Goal: Information Seeking & Learning: Learn about a topic

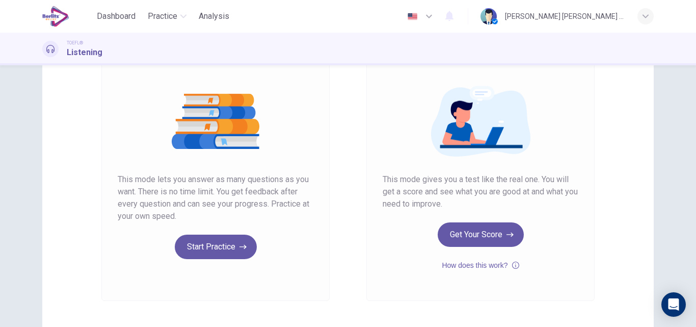
scroll to position [102, 0]
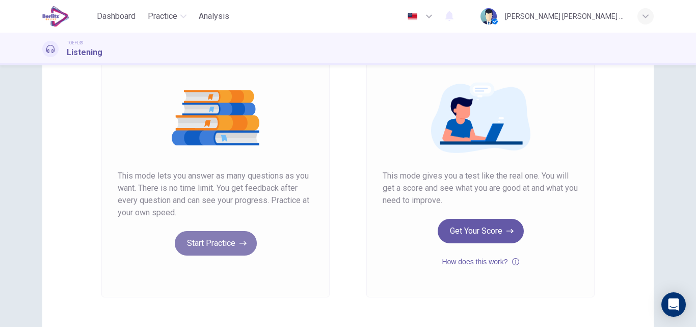
click at [222, 242] on button "Start Practice" at bounding box center [216, 243] width 82 height 24
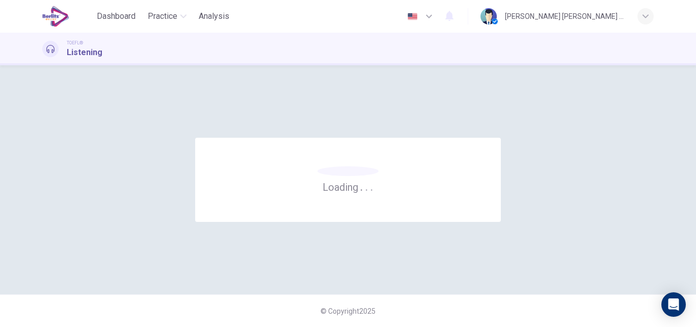
scroll to position [0, 0]
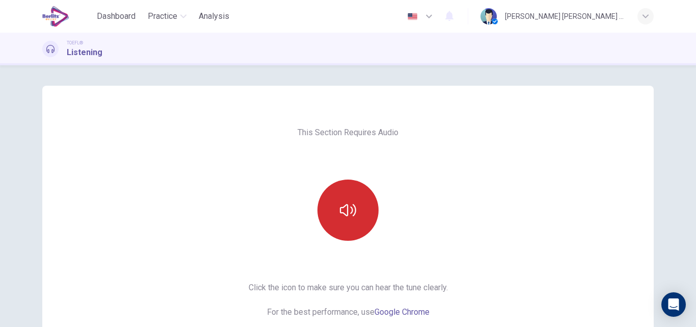
click at [352, 215] on icon "button" at bounding box center [348, 210] width 16 height 12
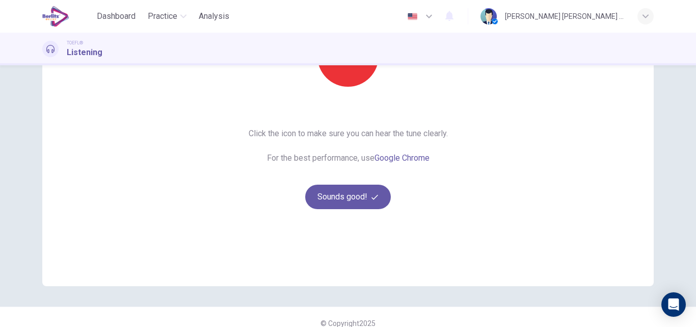
scroll to position [166, 0]
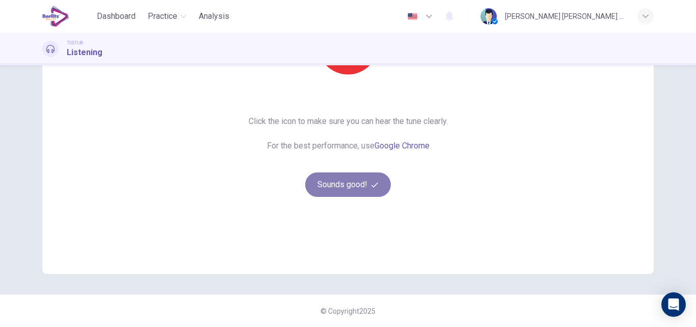
click at [346, 185] on button "Sounds good!" at bounding box center [348, 184] width 86 height 24
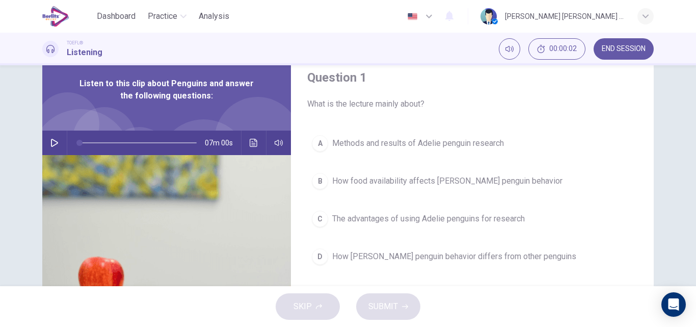
scroll to position [13, 0]
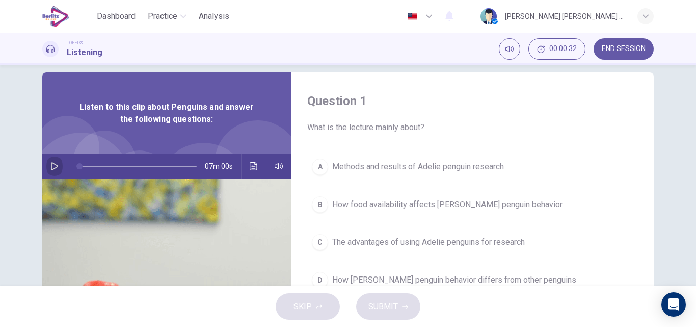
click at [50, 166] on icon "button" at bounding box center [54, 166] width 8 height 8
type input "*"
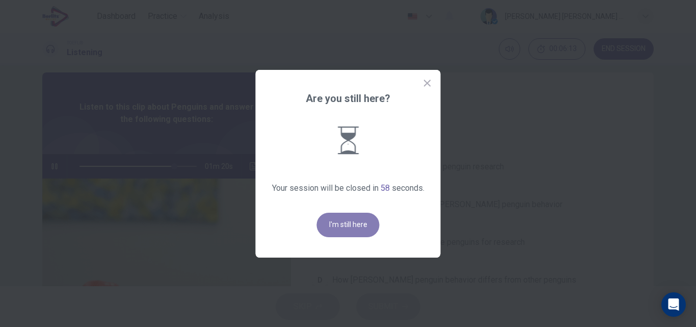
click at [361, 220] on button "I'm still here" at bounding box center [348, 224] width 63 height 24
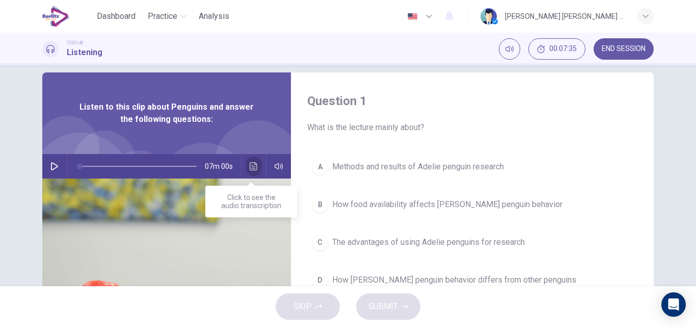
click at [254, 166] on icon "Click to see the audio transcription" at bounding box center [254, 166] width 8 height 8
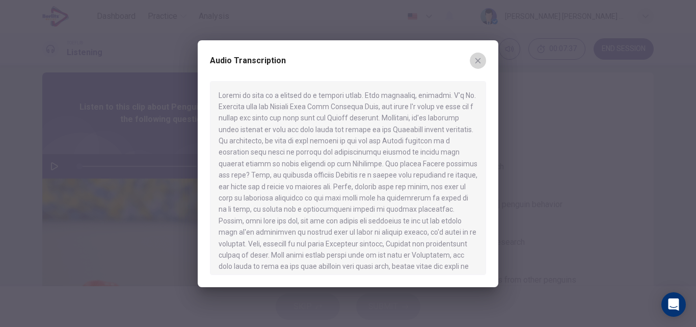
click at [480, 58] on icon "button" at bounding box center [478, 61] width 8 height 8
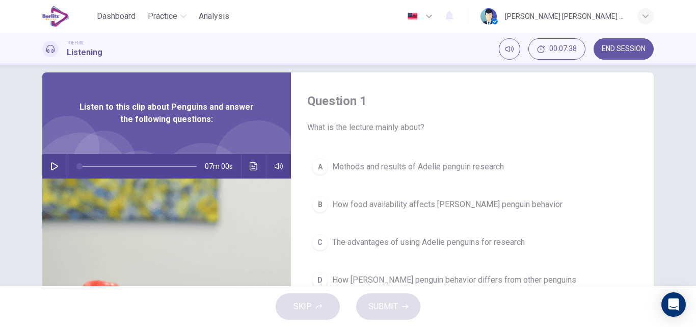
click at [50, 167] on icon "button" at bounding box center [54, 166] width 8 height 8
click at [250, 169] on icon "Click to see the audio transcription" at bounding box center [254, 166] width 8 height 8
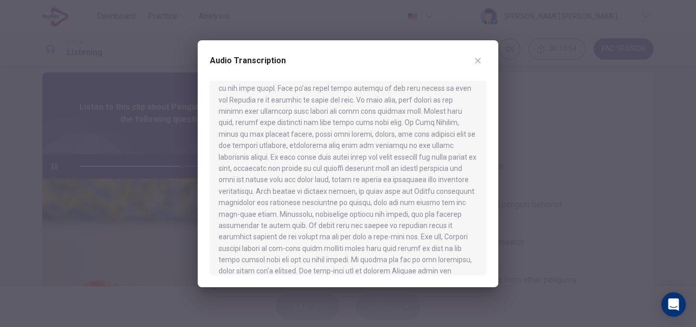
scroll to position [645, 0]
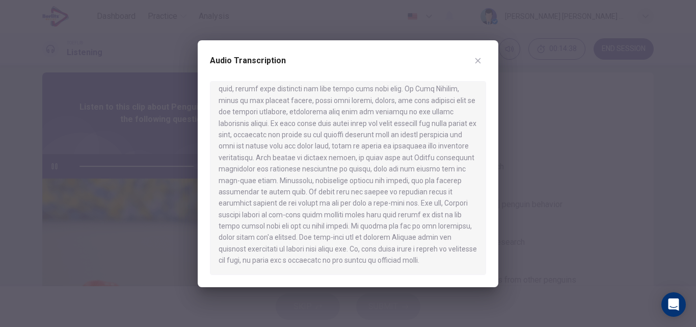
type input "*"
click at [480, 58] on icon "button" at bounding box center [478, 61] width 6 height 6
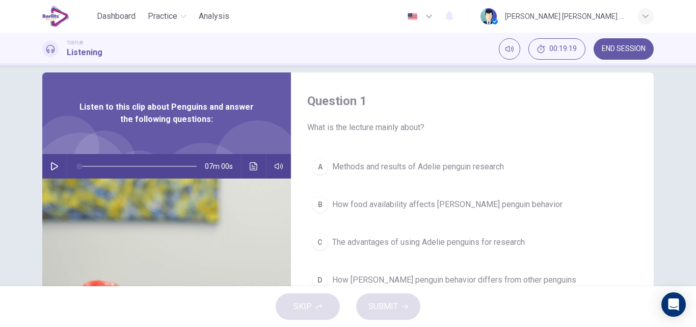
scroll to position [64, 0]
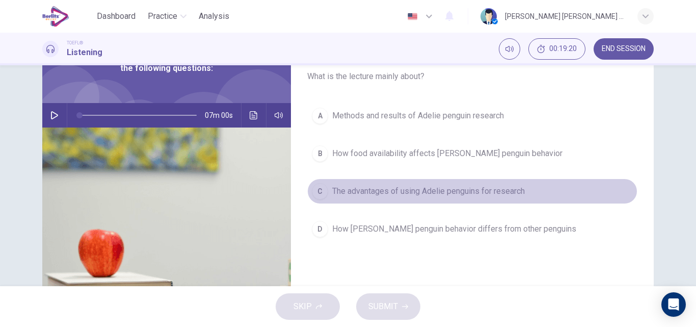
click at [465, 190] on span "The advantages of using Adelie penguins for research" at bounding box center [428, 191] width 193 height 12
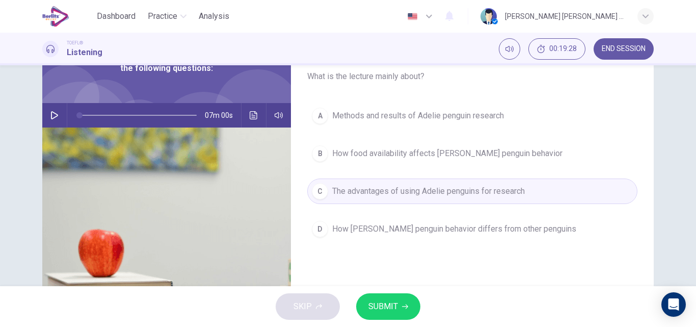
click at [340, 116] on span "Methods and results of Adelie penguin research" at bounding box center [418, 116] width 172 height 12
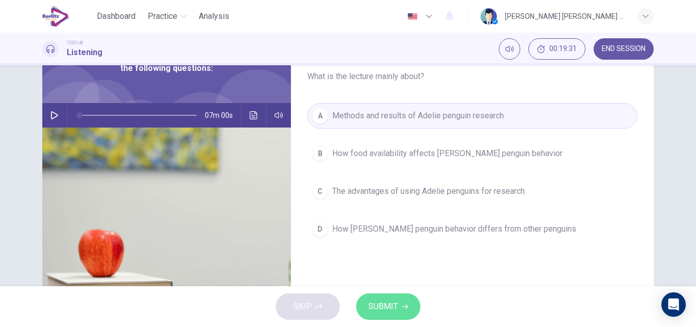
click at [386, 311] on span "SUBMIT" at bounding box center [383, 306] width 30 height 14
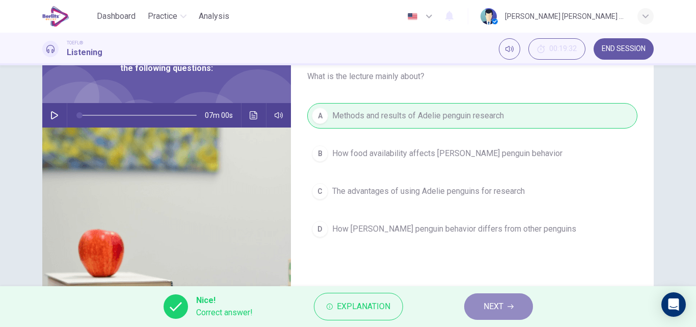
click at [498, 303] on span "NEXT" at bounding box center [494, 306] width 20 height 14
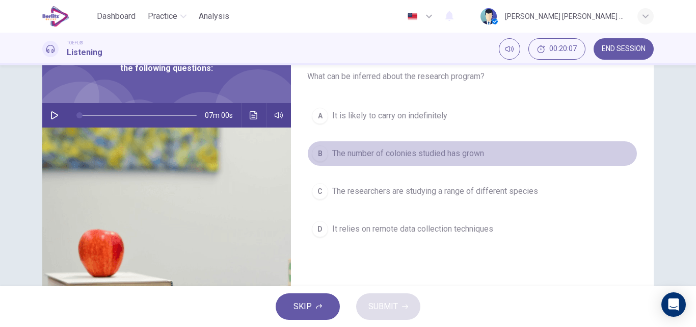
click at [407, 154] on span "The number of colonies studied has grown" at bounding box center [408, 153] width 152 height 12
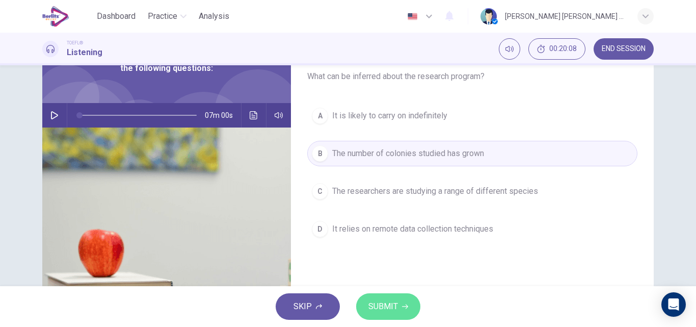
click at [397, 303] on span "SUBMIT" at bounding box center [383, 306] width 30 height 14
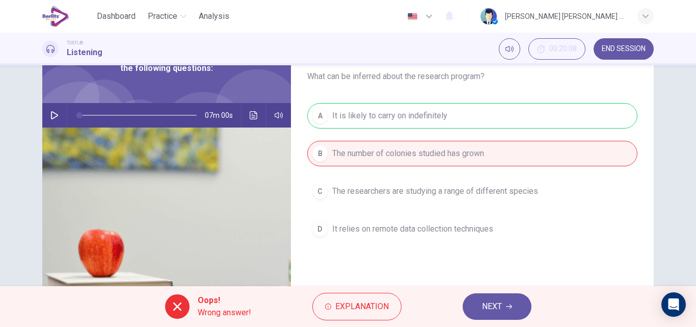
click at [478, 311] on button "NEXT" at bounding box center [497, 306] width 69 height 26
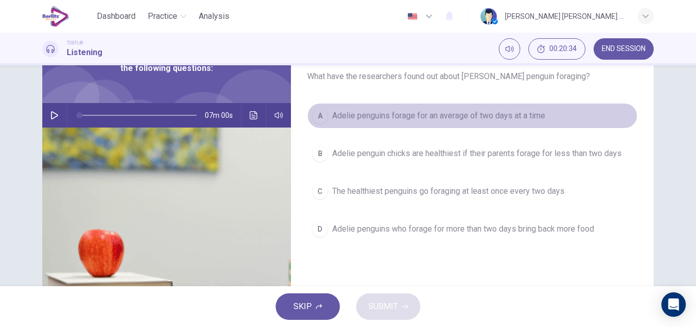
click at [410, 114] on span "Adelie penguins forage for an average of two days at a time" at bounding box center [438, 116] width 213 height 12
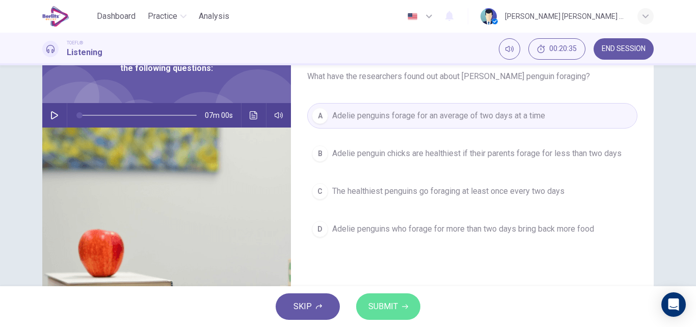
click at [378, 304] on span "SUBMIT" at bounding box center [383, 306] width 30 height 14
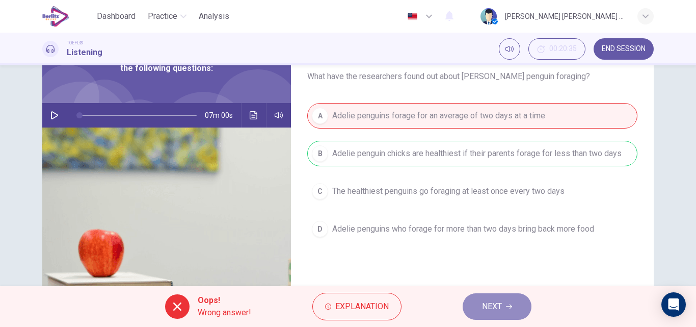
click at [503, 306] on button "NEXT" at bounding box center [497, 306] width 69 height 26
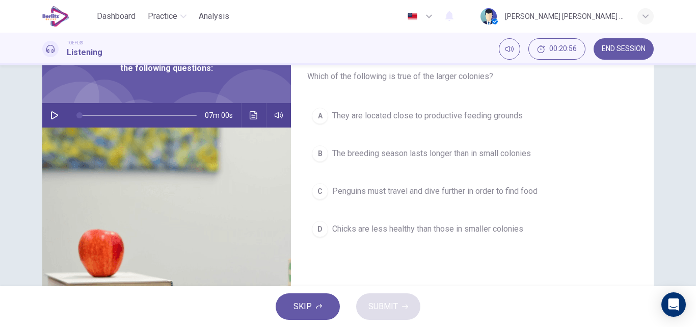
click at [415, 113] on span "They are located close to productive feeding grounds" at bounding box center [427, 116] width 191 height 12
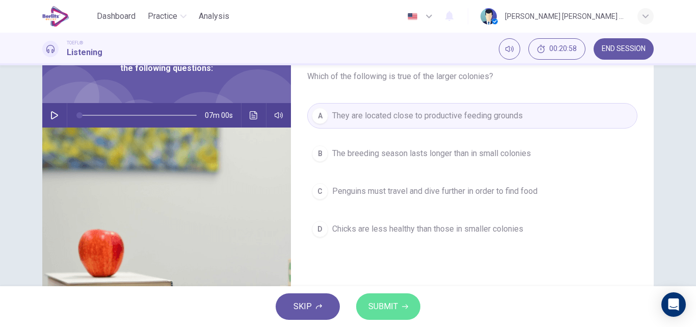
click at [395, 305] on span "SUBMIT" at bounding box center [383, 306] width 30 height 14
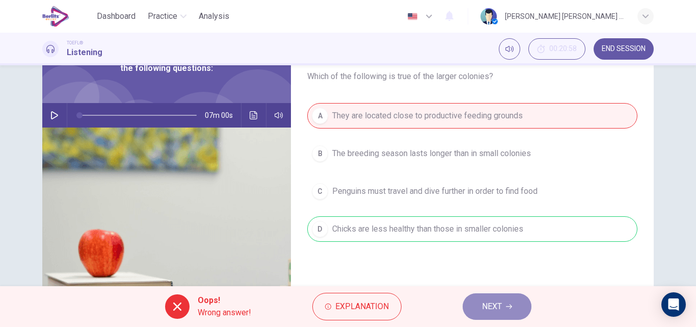
click at [502, 308] on button "NEXT" at bounding box center [497, 306] width 69 height 26
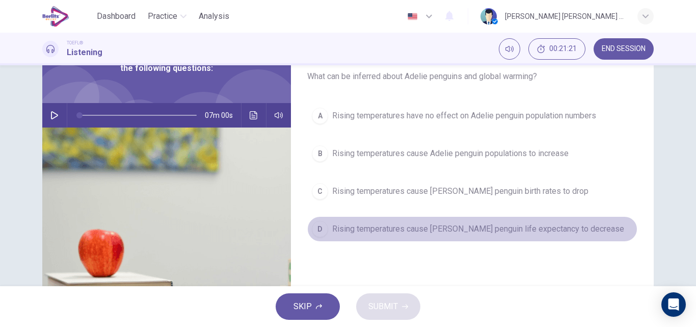
click at [395, 232] on span "Rising temperatures cause [PERSON_NAME] penguin life expectancy to decrease" at bounding box center [478, 229] width 292 height 12
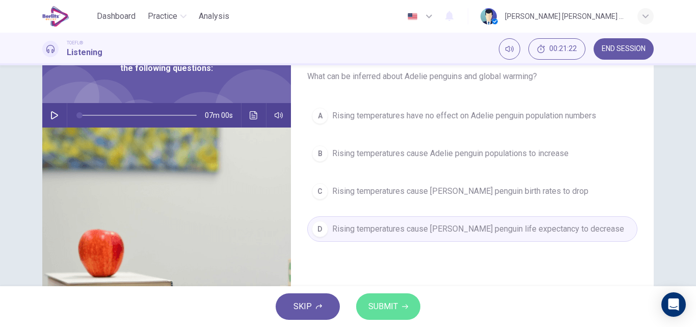
click at [404, 304] on icon "button" at bounding box center [405, 306] width 6 height 6
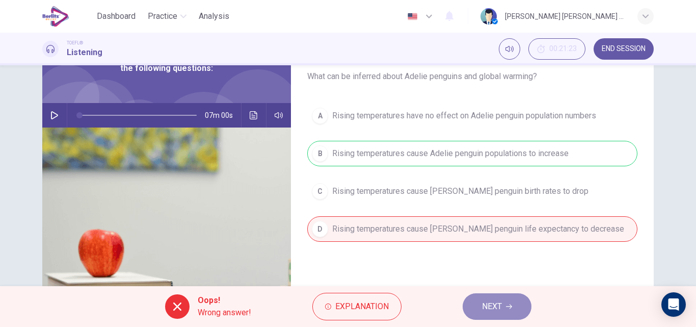
click at [494, 312] on span "NEXT" at bounding box center [492, 306] width 20 height 14
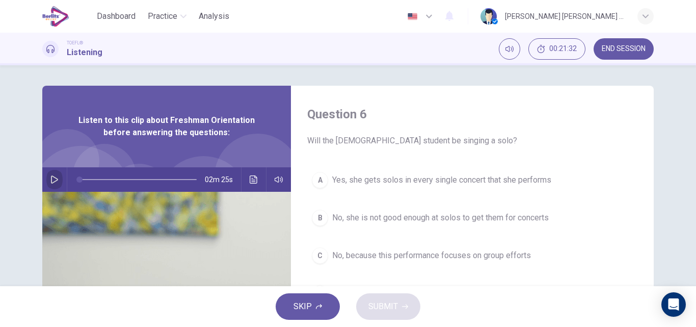
click at [51, 180] on icon "button" at bounding box center [54, 179] width 8 height 8
type input "*"
click at [54, 178] on icon "button" at bounding box center [54, 179] width 7 height 8
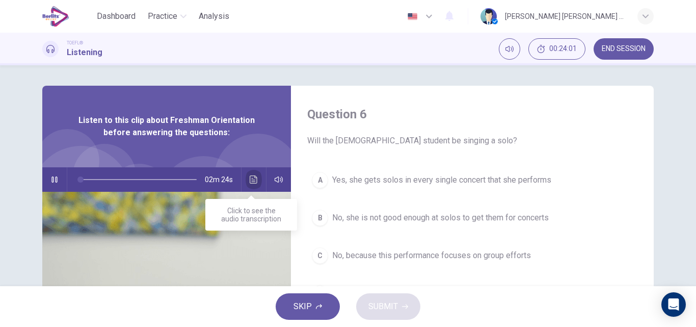
click at [251, 181] on icon "Click to see the audio transcription" at bounding box center [254, 179] width 8 height 8
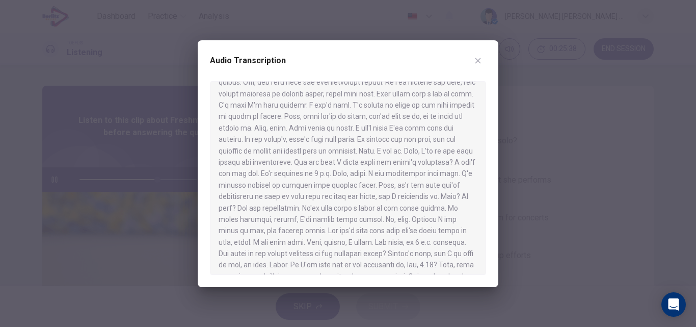
scroll to position [101, 0]
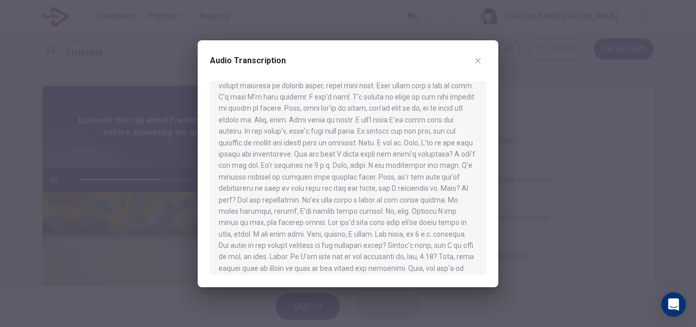
drag, startPoint x: 492, startPoint y: 209, endPoint x: 492, endPoint y: 219, distance: 9.7
click at [492, 219] on div "Audio Transcription" at bounding box center [348, 163] width 301 height 247
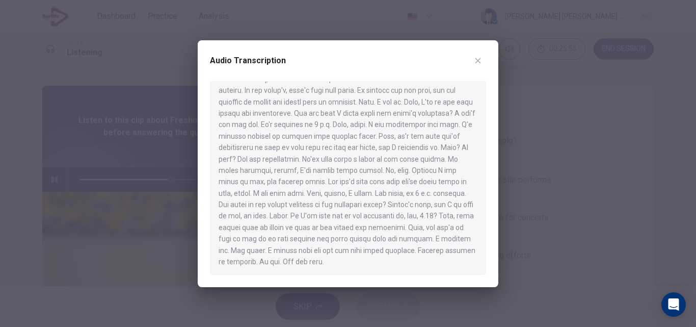
scroll to position [143, 0]
type input "*"
click at [478, 62] on icon "button" at bounding box center [478, 61] width 8 height 8
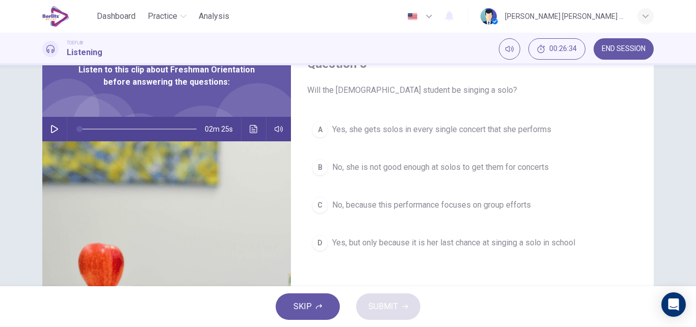
scroll to position [51, 0]
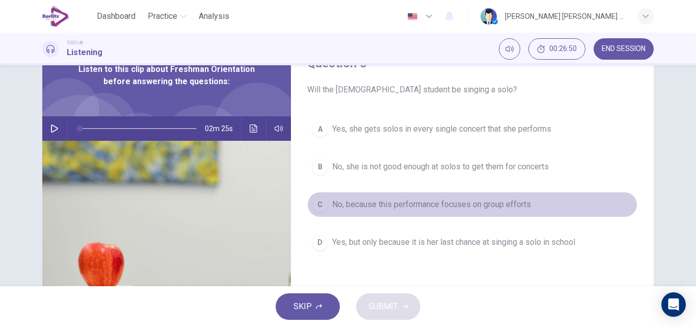
click at [421, 204] on span "No, because this performance focuses on group efforts" at bounding box center [431, 204] width 199 height 12
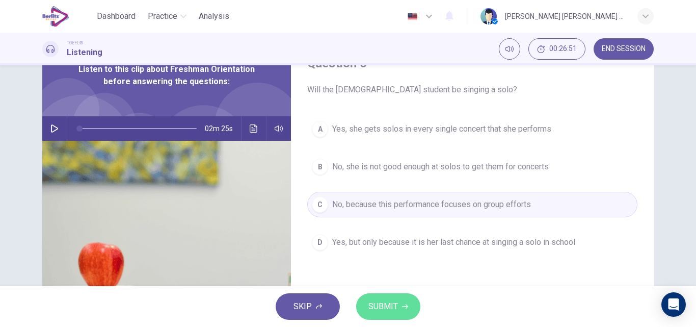
click at [387, 306] on span "SUBMIT" at bounding box center [383, 306] width 30 height 14
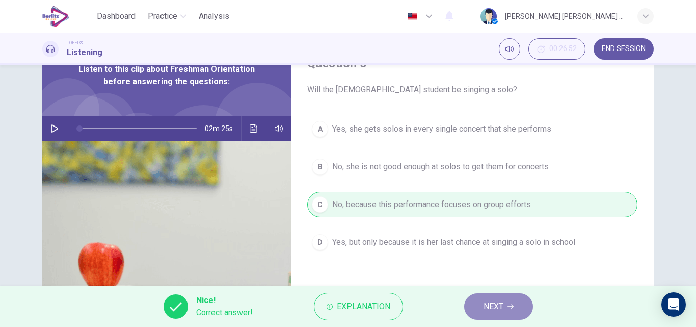
click at [492, 306] on span "NEXT" at bounding box center [494, 306] width 20 height 14
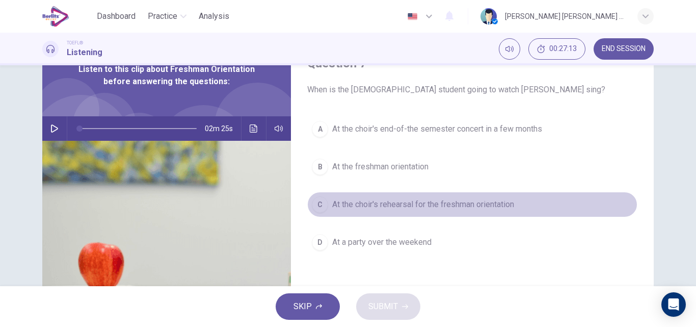
click at [437, 205] on span "At the choir's rehearsal for the freshman orientation" at bounding box center [423, 204] width 182 height 12
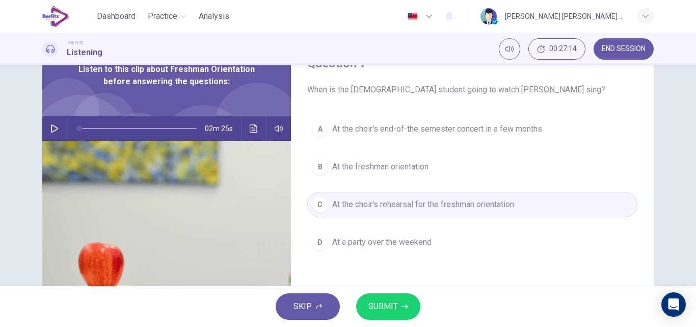
click at [389, 298] on button "SUBMIT" at bounding box center [388, 306] width 64 height 26
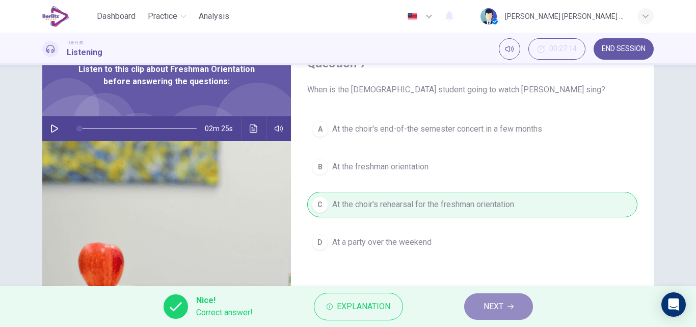
click at [485, 312] on span "NEXT" at bounding box center [494, 306] width 20 height 14
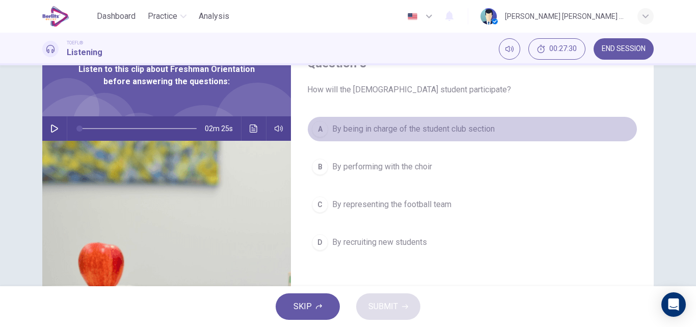
click at [416, 128] on span "By being in charge of the student club section" at bounding box center [413, 129] width 163 height 12
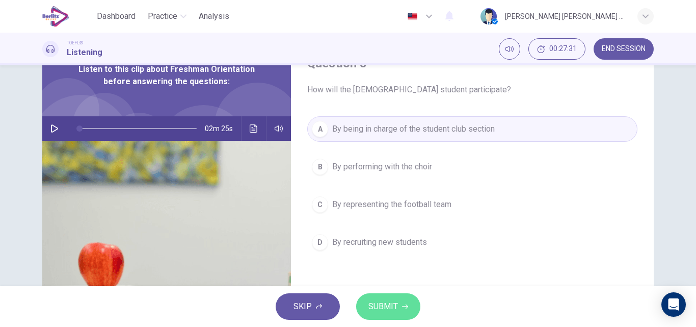
click at [395, 312] on span "SUBMIT" at bounding box center [383, 306] width 30 height 14
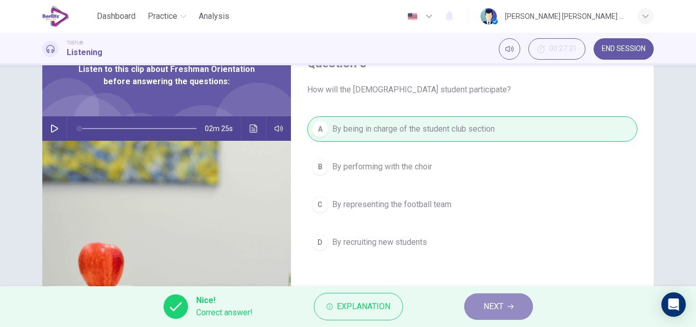
click at [485, 309] on span "NEXT" at bounding box center [494, 306] width 20 height 14
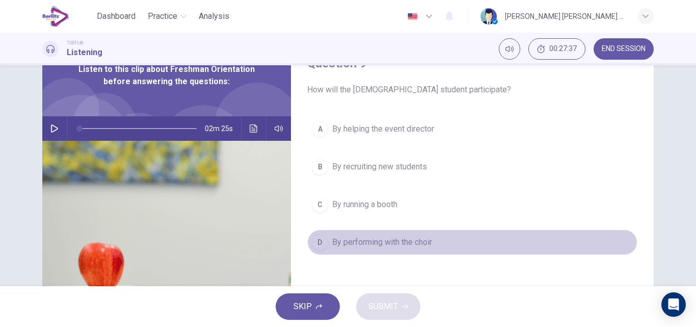
drag, startPoint x: 354, startPoint y: 246, endPoint x: 357, endPoint y: 250, distance: 5.4
click at [354, 246] on span "By performing with the choir" at bounding box center [382, 242] width 100 height 12
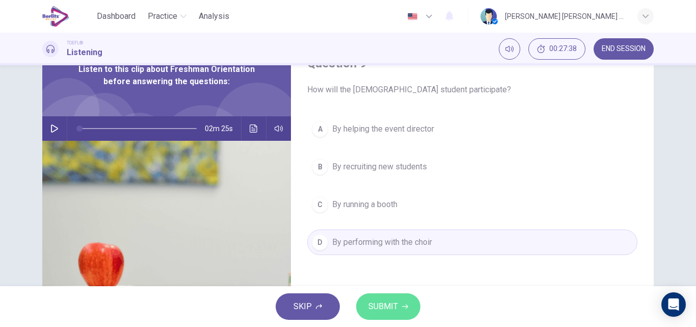
click at [395, 309] on span "SUBMIT" at bounding box center [383, 306] width 30 height 14
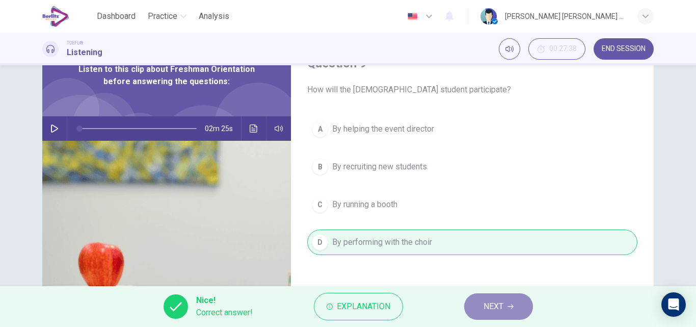
click at [484, 316] on button "NEXT" at bounding box center [498, 306] width 69 height 26
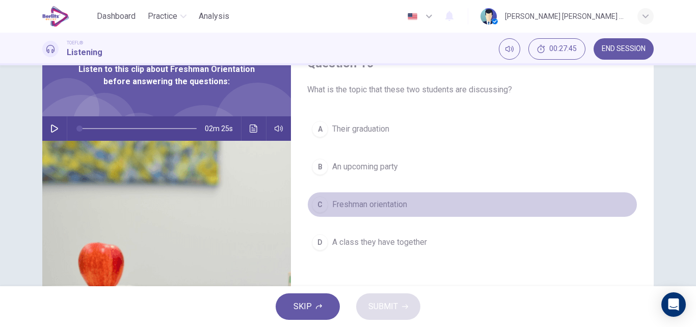
click at [368, 206] on span "Freshman orientation" at bounding box center [369, 204] width 75 height 12
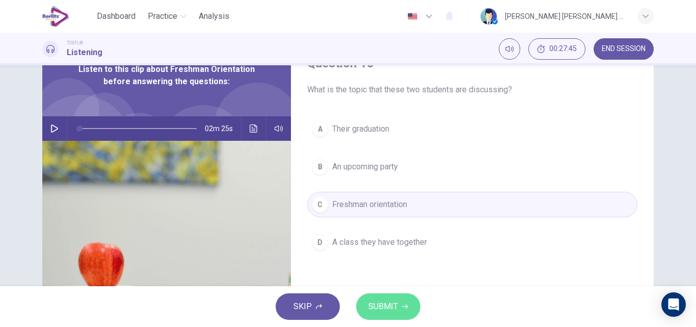
click at [391, 307] on span "SUBMIT" at bounding box center [383, 306] width 30 height 14
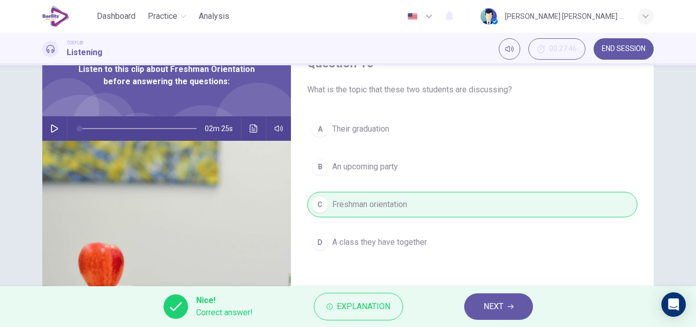
click at [482, 309] on button "NEXT" at bounding box center [498, 306] width 69 height 26
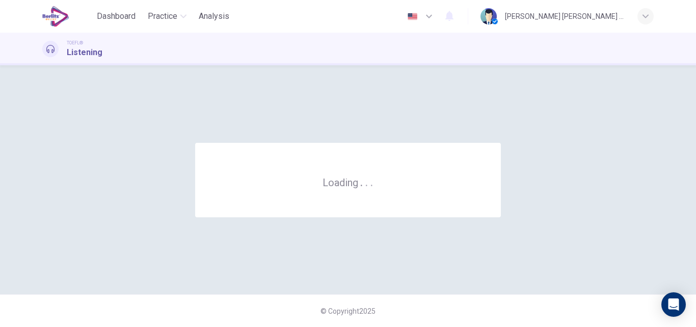
scroll to position [0, 0]
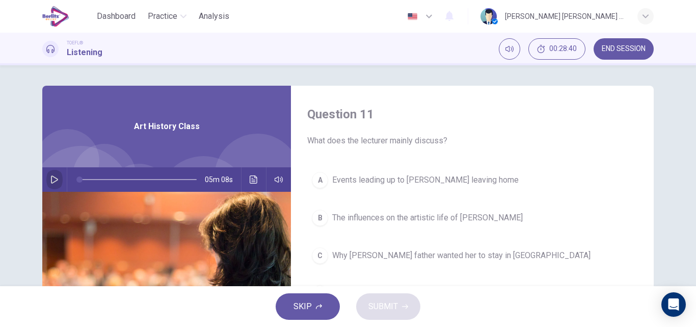
click at [50, 177] on icon "button" at bounding box center [54, 179] width 8 height 8
drag, startPoint x: 92, startPoint y: 180, endPoint x: 78, endPoint y: 178, distance: 13.9
click at [79, 178] on span at bounding box center [82, 179] width 6 height 6
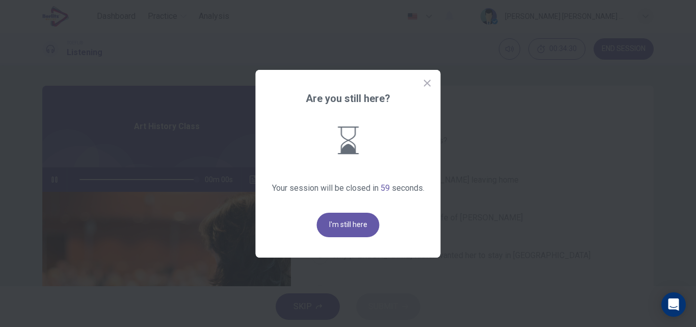
type input "*"
click at [337, 226] on button "I'm still here" at bounding box center [348, 224] width 63 height 24
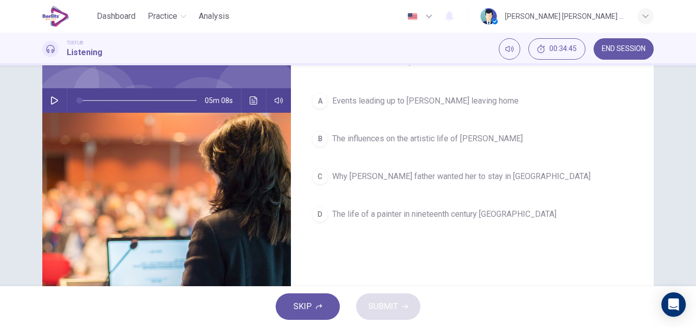
scroll to position [102, 0]
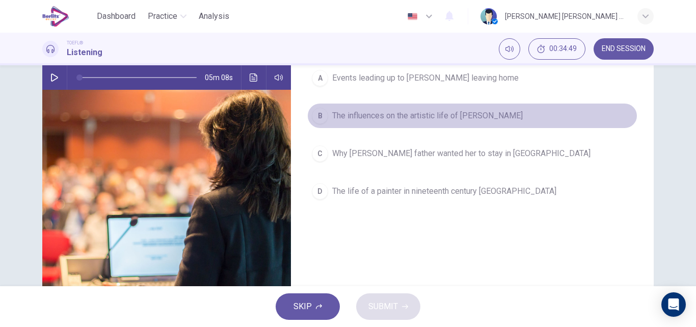
click at [409, 115] on span "The influences on the artistic life of [PERSON_NAME]" at bounding box center [427, 116] width 191 height 12
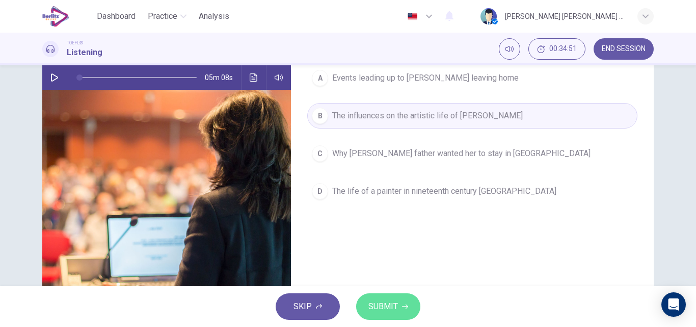
click at [387, 302] on span "SUBMIT" at bounding box center [383, 306] width 30 height 14
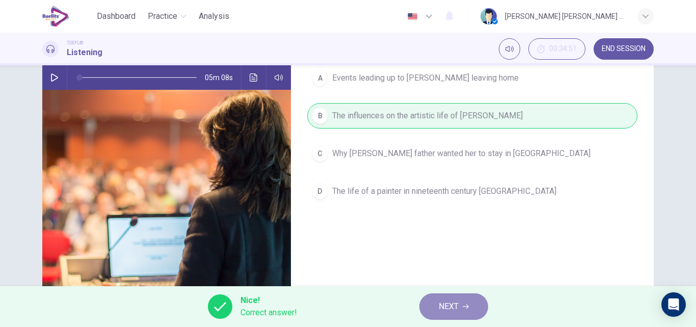
click at [456, 305] on span "NEXT" at bounding box center [449, 306] width 20 height 14
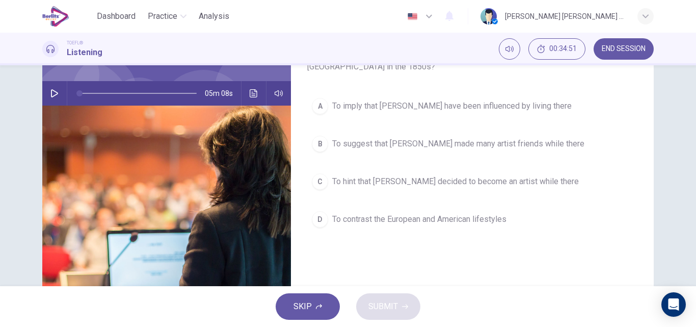
scroll to position [63, 0]
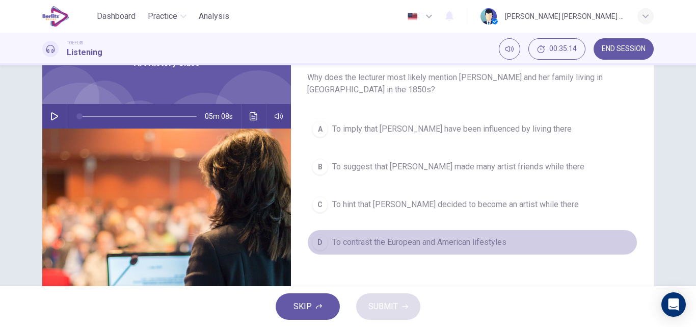
click at [375, 243] on span "To contrast the European and American lifestyles" at bounding box center [419, 242] width 174 height 12
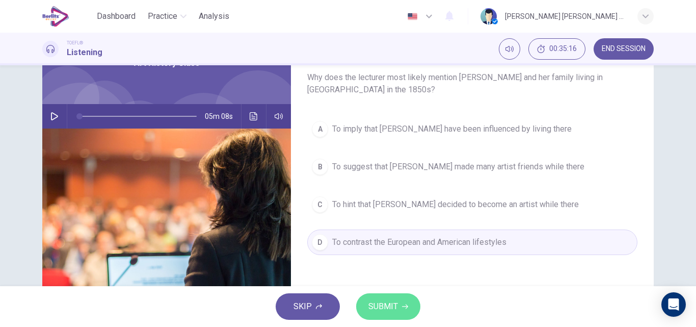
click at [390, 302] on span "SUBMIT" at bounding box center [383, 306] width 30 height 14
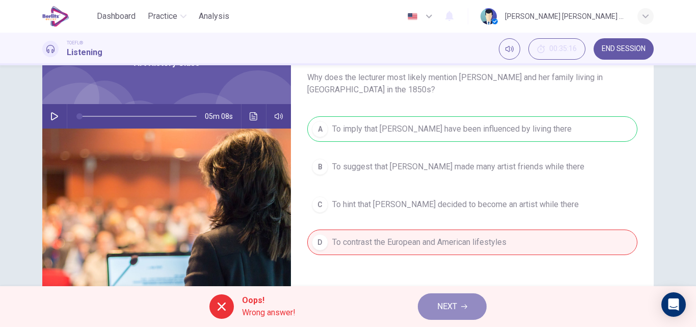
click at [456, 305] on span "NEXT" at bounding box center [447, 306] width 20 height 14
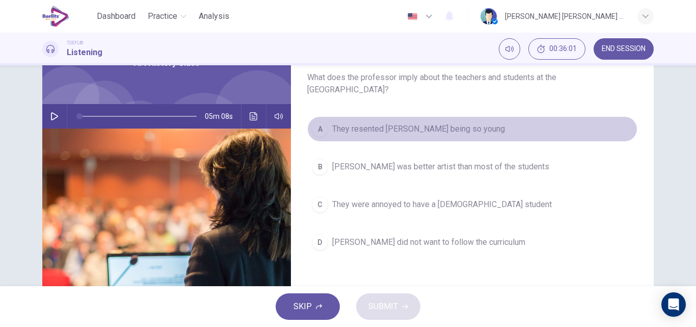
click at [362, 129] on span "They resented [PERSON_NAME] being so young" at bounding box center [418, 129] width 173 height 12
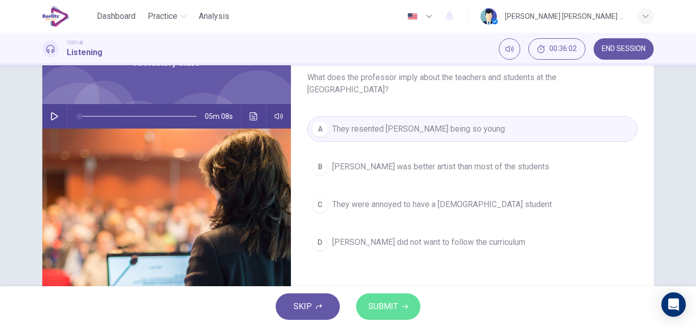
click at [396, 307] on span "SUBMIT" at bounding box center [383, 306] width 30 height 14
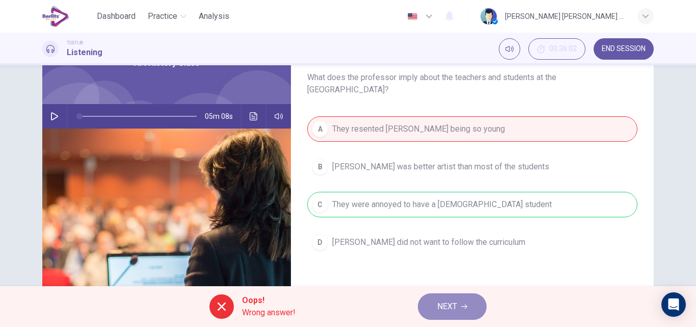
click at [468, 305] on button "NEXT" at bounding box center [452, 306] width 69 height 26
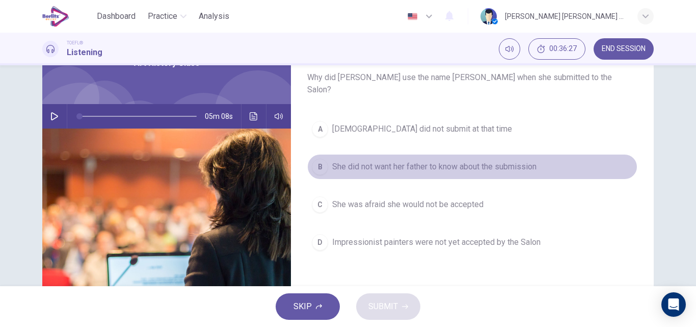
click at [411, 161] on span "She did not want her father to know about the submission" at bounding box center [434, 167] width 204 height 12
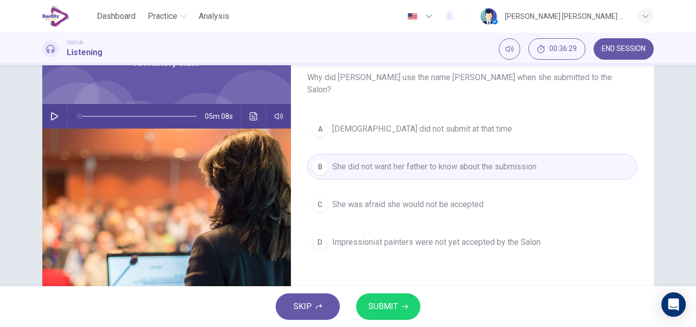
click at [385, 312] on span "SUBMIT" at bounding box center [383, 306] width 30 height 14
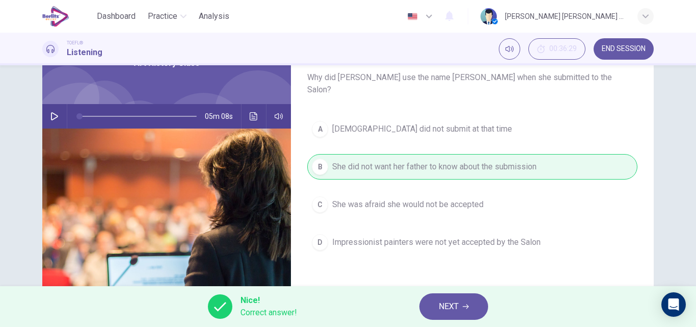
click at [450, 306] on span "NEXT" at bounding box center [449, 306] width 20 height 14
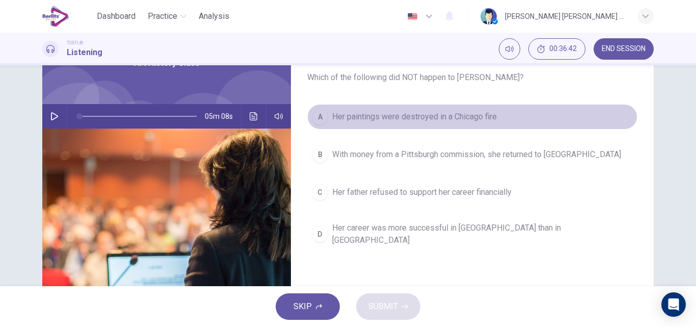
click at [336, 120] on span "Her paintings were destroyed in a Chicago fire" at bounding box center [414, 117] width 165 height 12
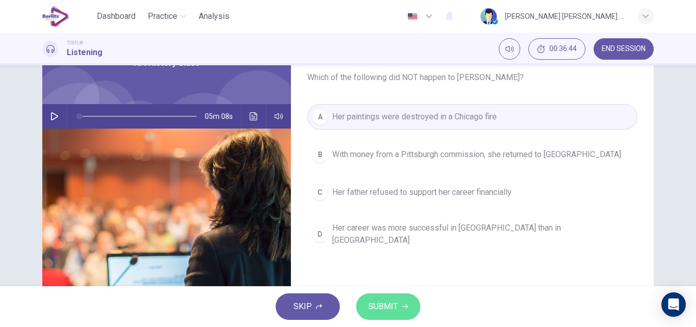
click at [400, 305] on button "SUBMIT" at bounding box center [388, 306] width 64 height 26
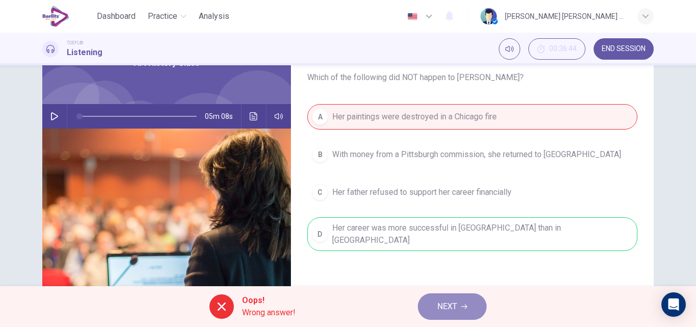
click at [446, 312] on span "NEXT" at bounding box center [447, 306] width 20 height 14
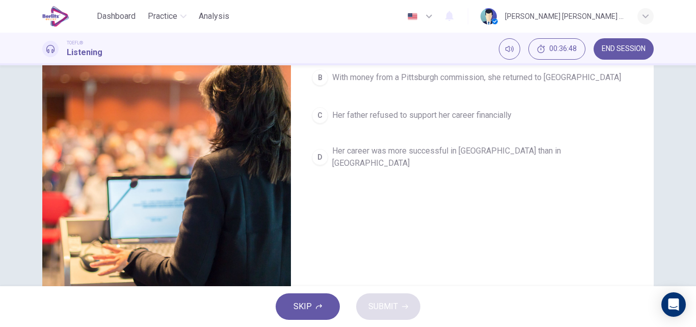
scroll to position [165, 0]
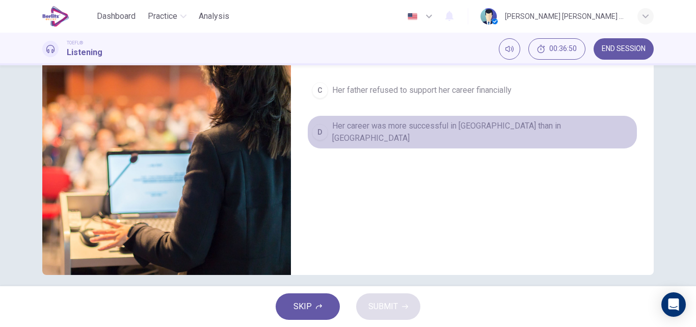
click at [395, 129] on span "Her career was more successful in [GEOGRAPHIC_DATA] than in [GEOGRAPHIC_DATA]" at bounding box center [482, 132] width 301 height 24
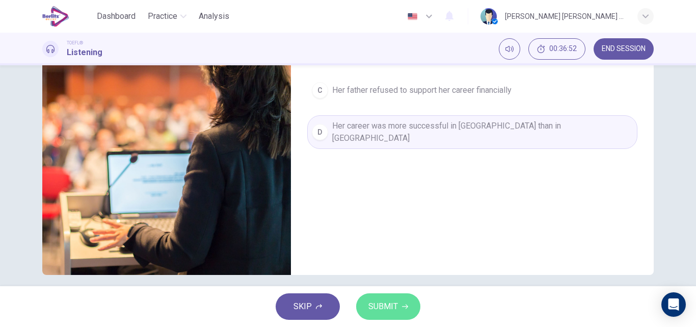
click at [393, 313] on span "SUBMIT" at bounding box center [383, 306] width 30 height 14
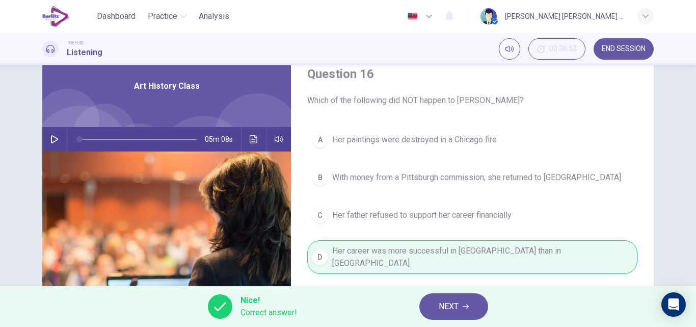
scroll to position [12, 0]
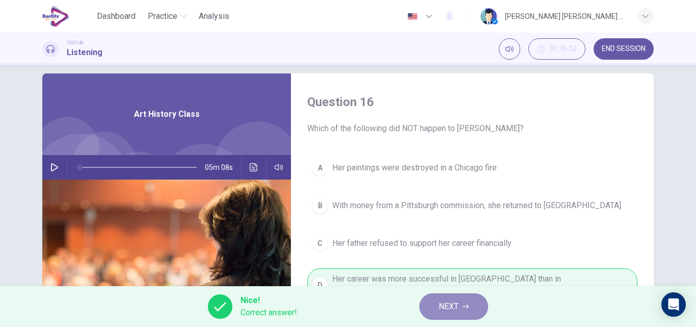
click at [455, 314] on button "NEXT" at bounding box center [453, 306] width 69 height 26
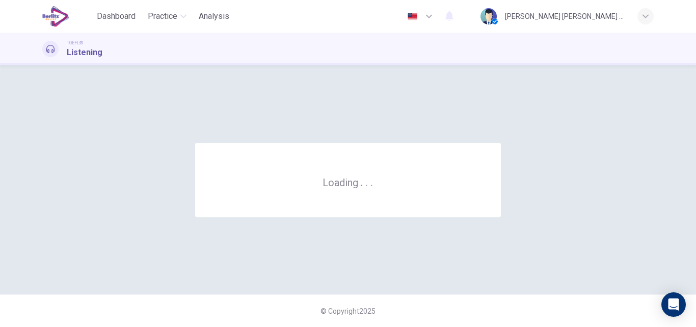
scroll to position [0, 0]
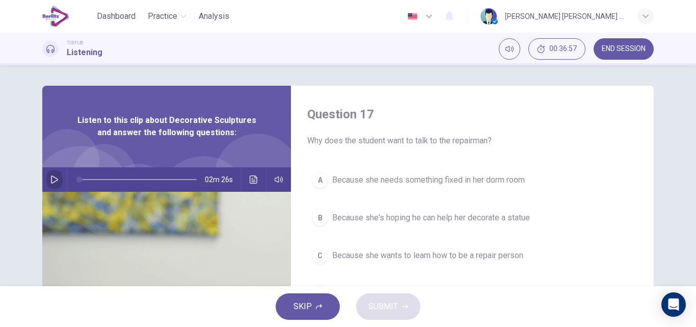
click at [51, 178] on icon "button" at bounding box center [54, 179] width 8 height 8
click at [55, 178] on icon "button" at bounding box center [54, 179] width 8 height 8
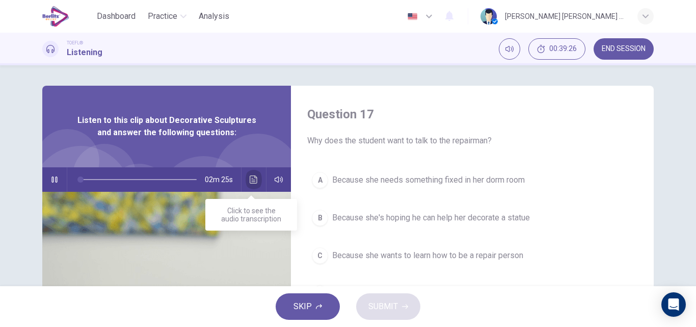
click at [254, 184] on button "Click to see the audio transcription" at bounding box center [254, 179] width 16 height 24
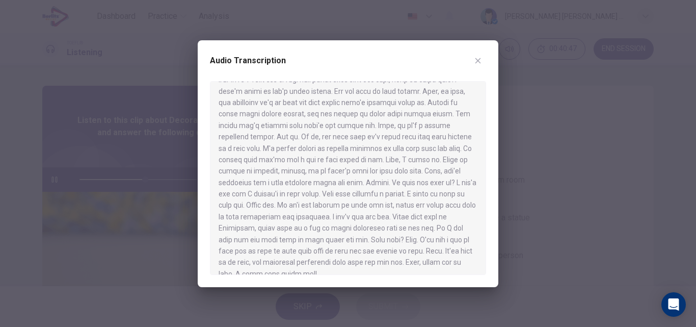
scroll to position [154, 0]
type input "*"
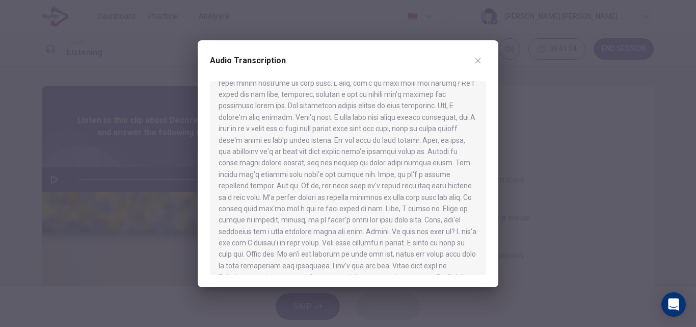
scroll to position [52, 0]
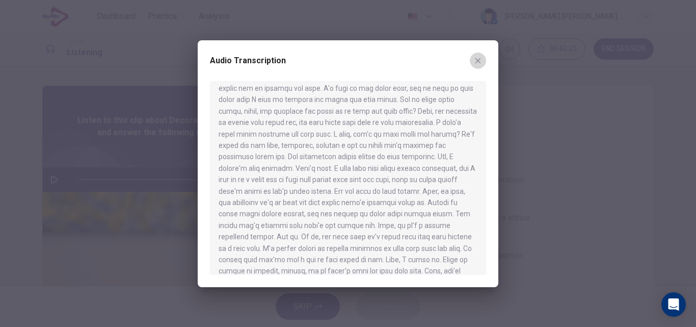
click at [478, 61] on icon "button" at bounding box center [478, 61] width 8 height 8
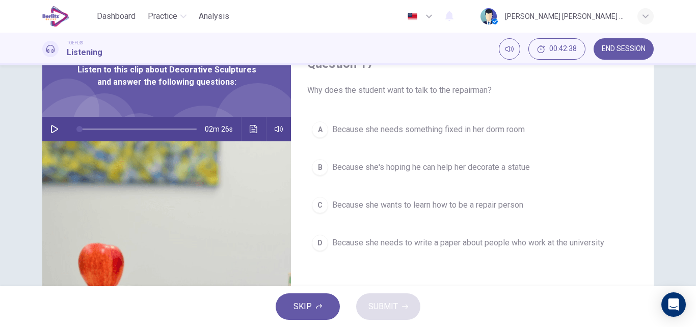
scroll to position [51, 0]
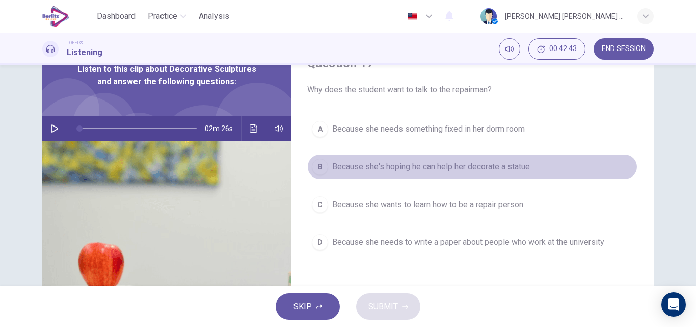
click at [489, 169] on span "Because she's hoping he can help her decorate a statue" at bounding box center [431, 167] width 198 height 12
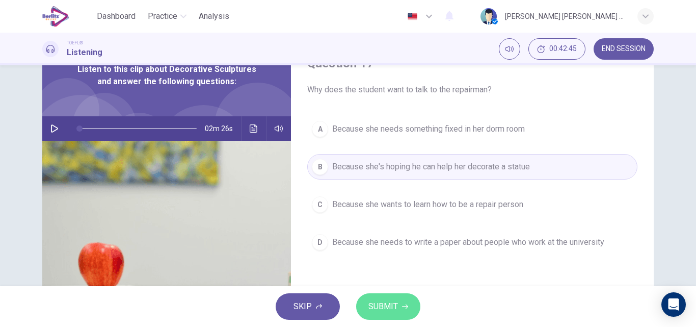
click at [416, 304] on button "SUBMIT" at bounding box center [388, 306] width 64 height 26
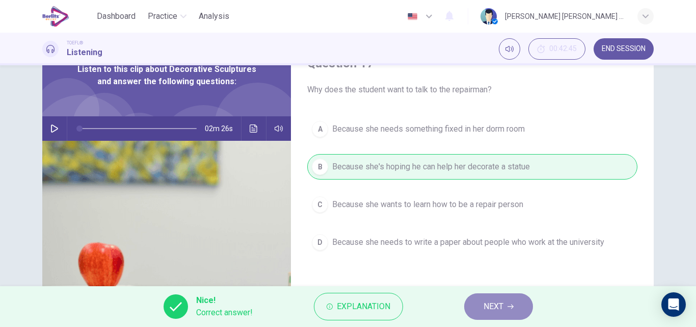
click at [496, 308] on span "NEXT" at bounding box center [494, 306] width 20 height 14
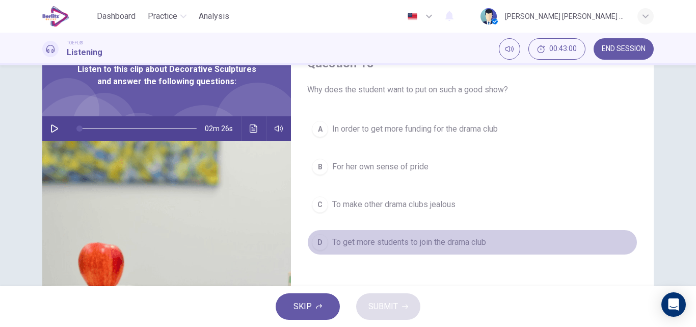
click at [422, 243] on span "To get more students to join the drama club" at bounding box center [409, 242] width 154 height 12
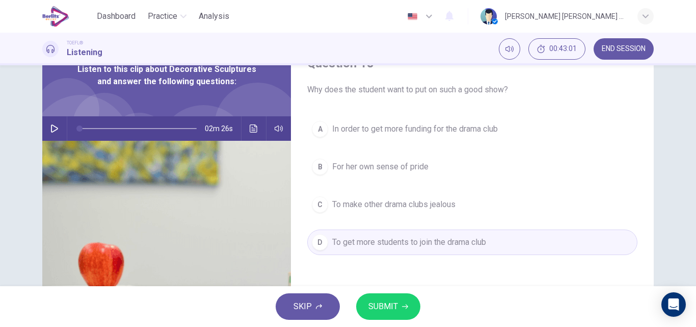
click at [391, 315] on button "SUBMIT" at bounding box center [388, 306] width 64 height 26
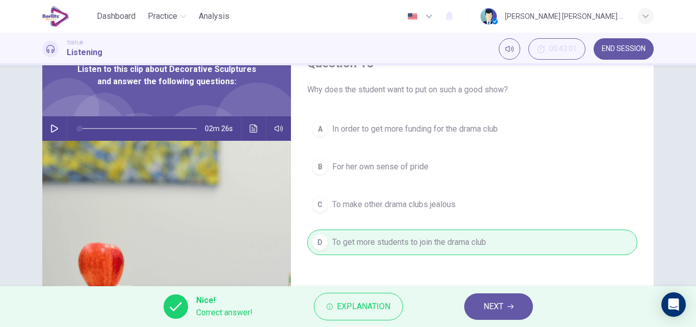
click at [503, 303] on span "NEXT" at bounding box center [494, 306] width 20 height 14
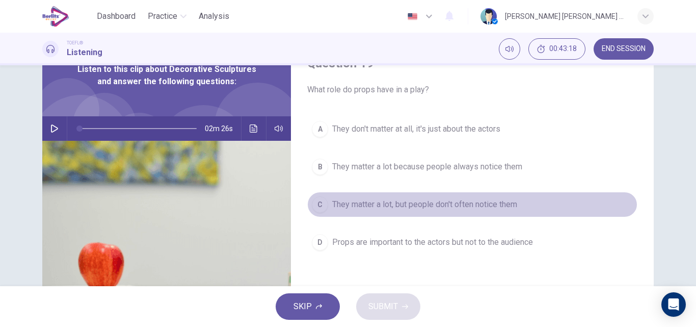
click at [488, 206] on span "They matter a lot, but people don't often notice them" at bounding box center [424, 204] width 185 height 12
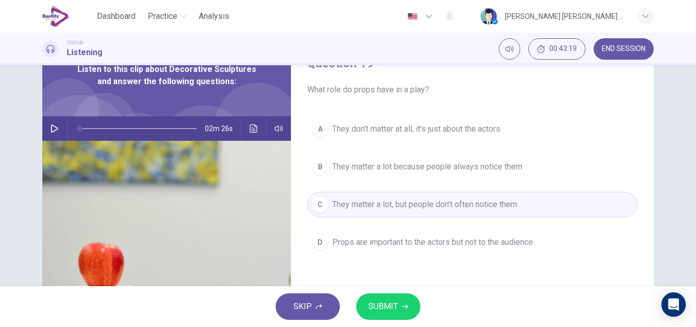
click at [373, 312] on span "SUBMIT" at bounding box center [383, 306] width 30 height 14
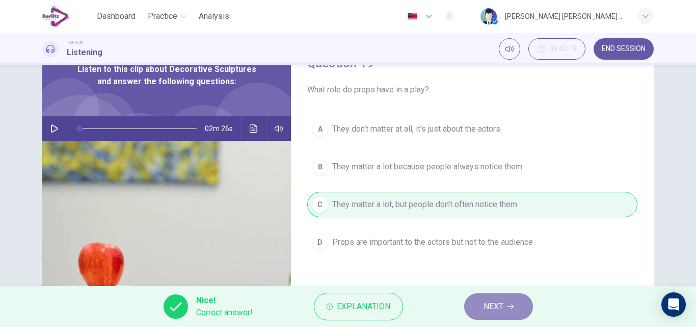
click at [507, 303] on button "NEXT" at bounding box center [498, 306] width 69 height 26
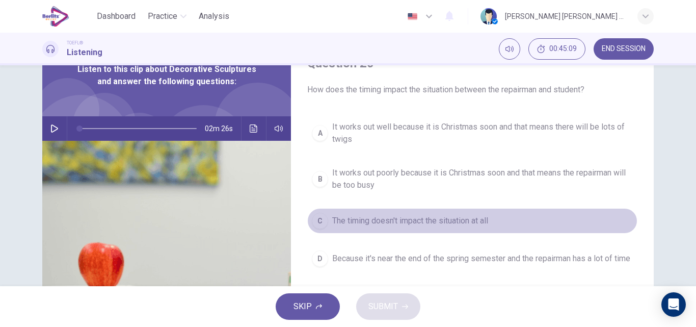
click at [367, 224] on span "The timing doesn't impact the situation at all" at bounding box center [410, 221] width 156 height 12
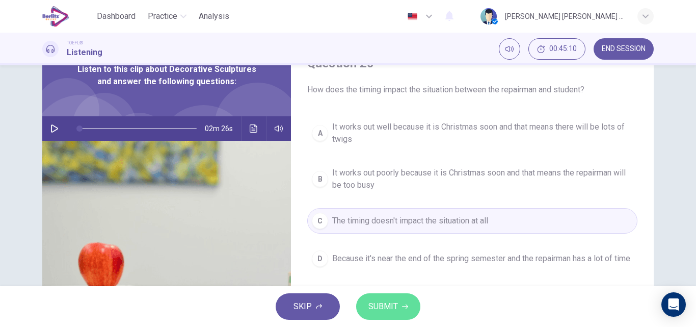
click at [397, 302] on button "SUBMIT" at bounding box center [388, 306] width 64 height 26
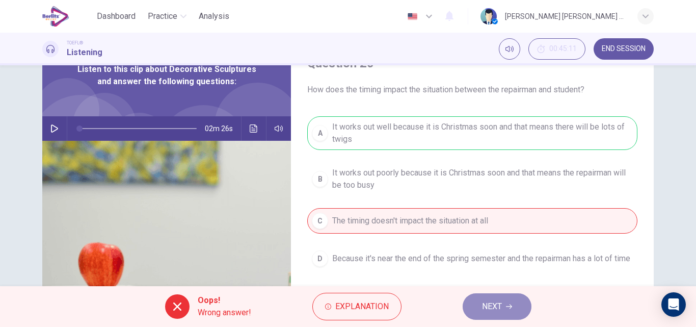
click at [513, 308] on button "NEXT" at bounding box center [497, 306] width 69 height 26
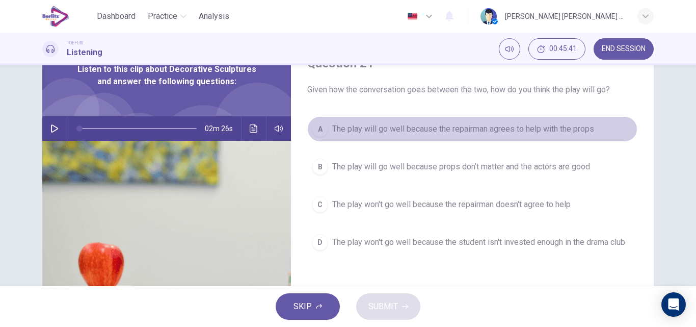
click at [416, 125] on span "The play will go well because the repairman agrees to help with the props" at bounding box center [463, 129] width 262 height 12
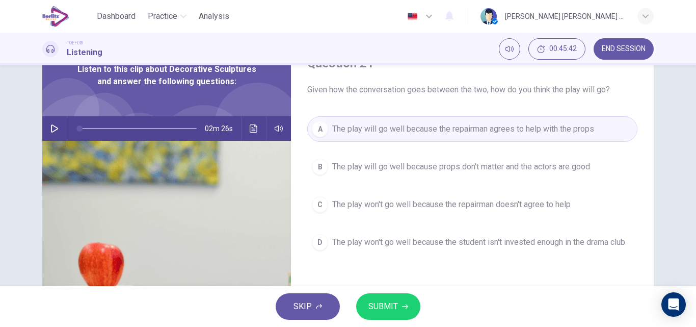
click at [391, 304] on span "SUBMIT" at bounding box center [383, 306] width 30 height 14
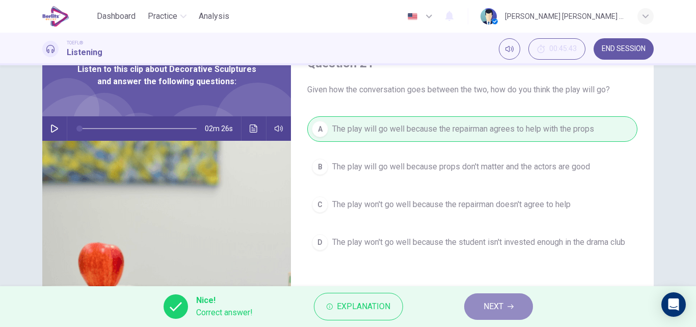
click at [513, 307] on icon "button" at bounding box center [511, 306] width 6 height 6
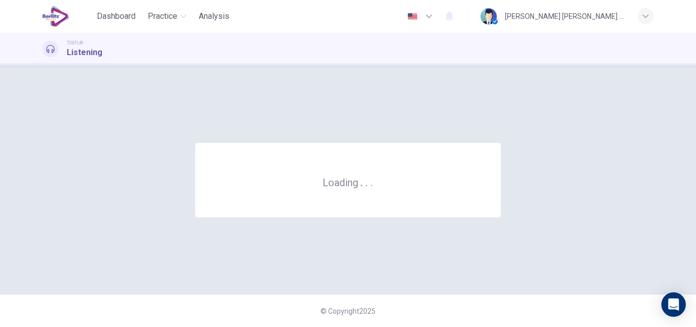
scroll to position [0, 0]
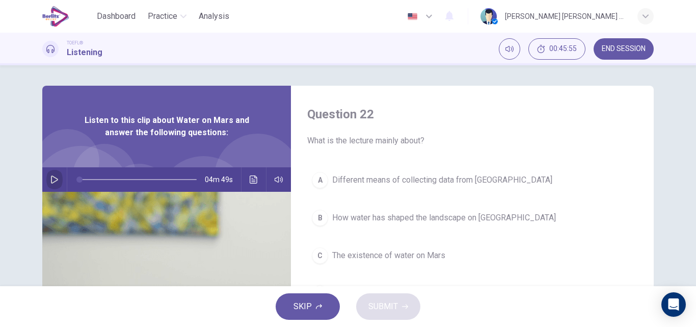
click at [51, 183] on icon "button" at bounding box center [54, 179] width 8 height 8
click at [53, 182] on icon "button" at bounding box center [54, 179] width 8 height 8
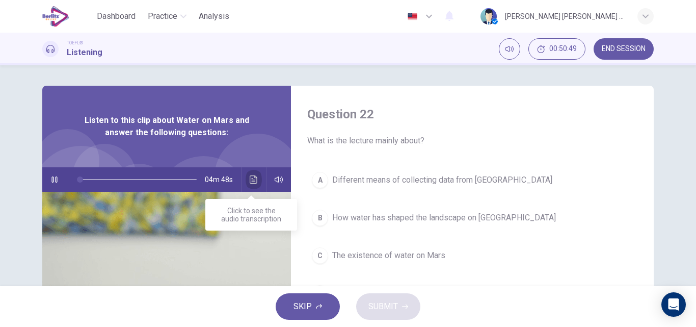
click at [253, 179] on icon "Click to see the audio transcription" at bounding box center [254, 179] width 8 height 8
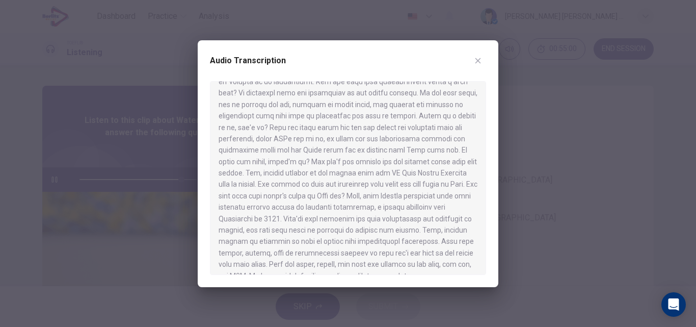
scroll to position [454, 0]
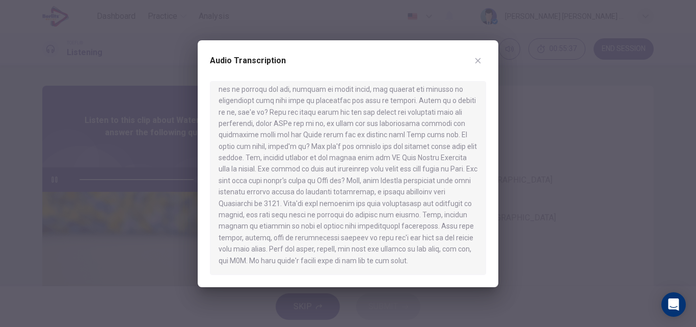
type input "*"
click at [475, 60] on icon "button" at bounding box center [478, 61] width 8 height 8
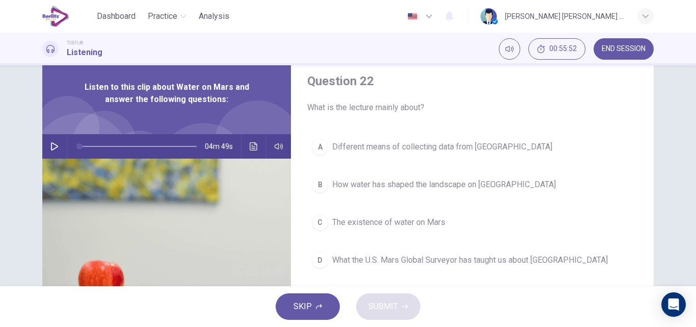
scroll to position [51, 0]
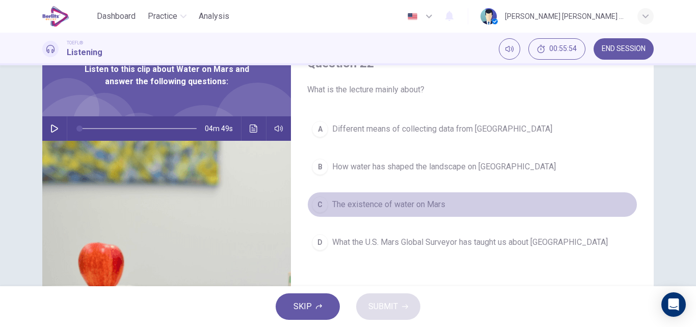
click at [419, 203] on span "The existence of water on Mars" at bounding box center [388, 204] width 113 height 12
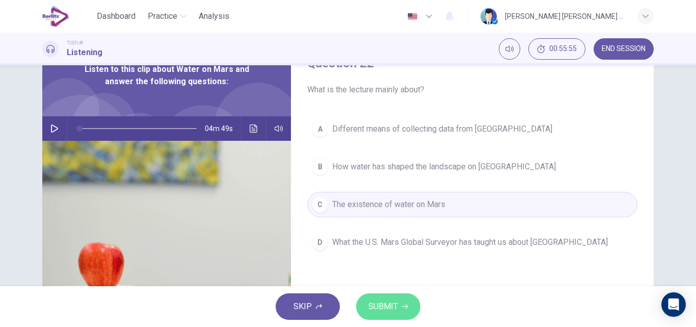
click at [382, 305] on span "SUBMIT" at bounding box center [383, 306] width 30 height 14
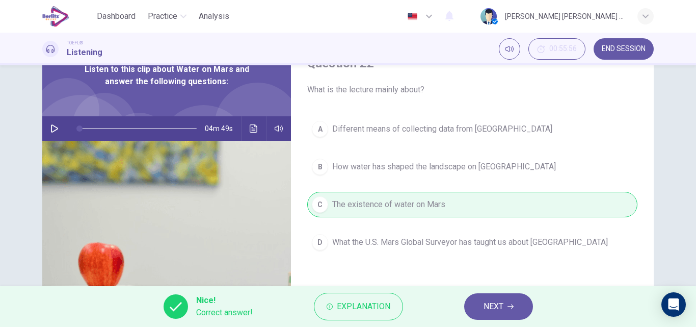
click at [504, 301] on button "NEXT" at bounding box center [498, 306] width 69 height 26
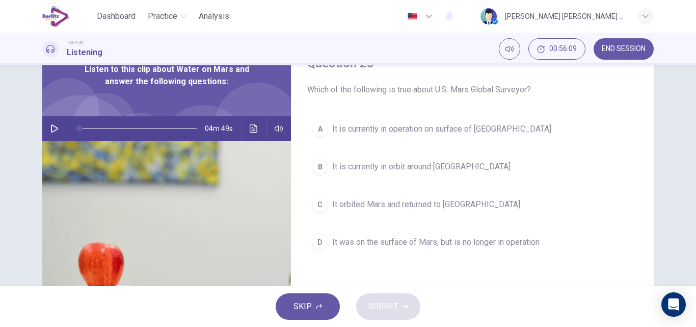
click at [435, 165] on span "It is currently in orbit around [GEOGRAPHIC_DATA]" at bounding box center [421, 167] width 178 height 12
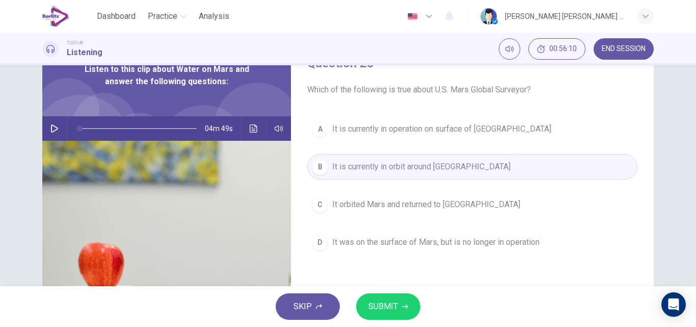
click at [395, 304] on span "SUBMIT" at bounding box center [383, 306] width 30 height 14
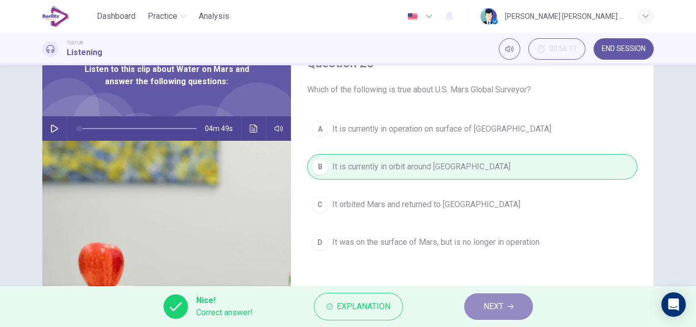
click at [503, 304] on span "NEXT" at bounding box center [494, 306] width 20 height 14
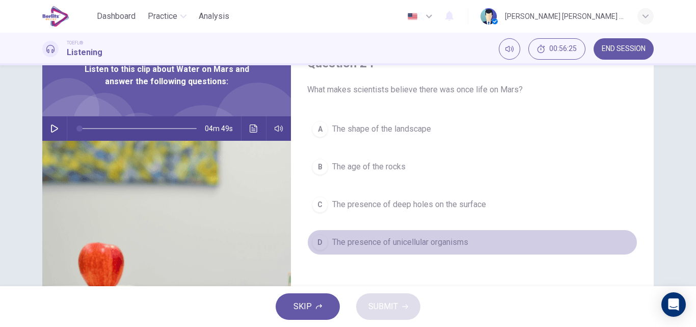
click at [370, 244] on span "The presence of unicellular organisms" at bounding box center [400, 242] width 136 height 12
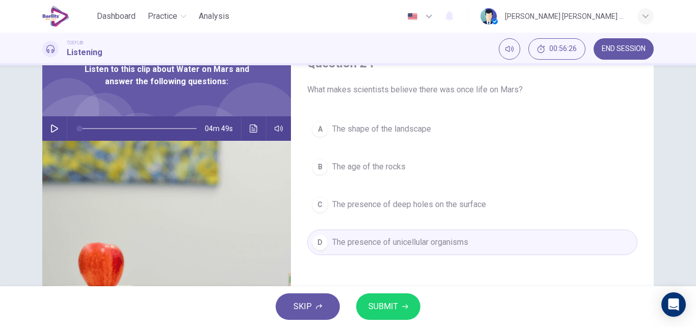
click at [403, 304] on icon "button" at bounding box center [405, 306] width 6 height 6
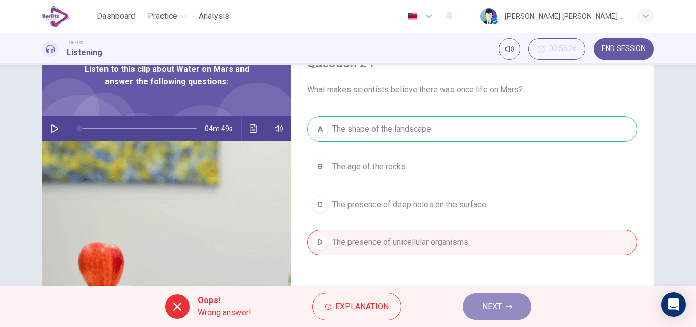
click at [490, 303] on span "NEXT" at bounding box center [492, 306] width 20 height 14
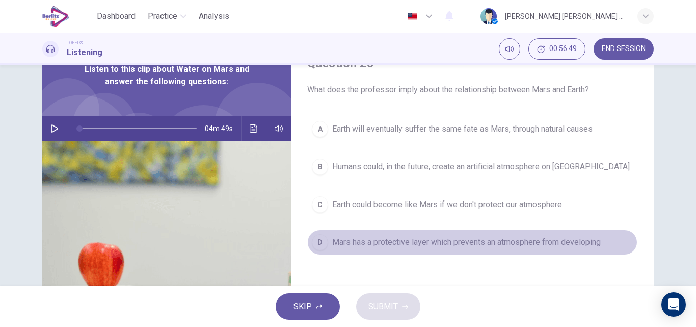
click at [392, 246] on span "Mars has a protective layer which prevents an atmosphere from developing" at bounding box center [466, 242] width 269 height 12
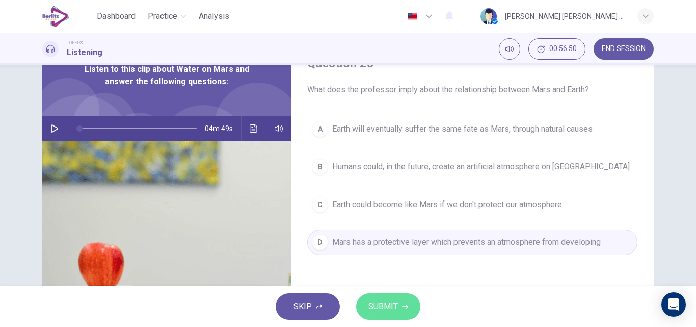
click at [394, 305] on span "SUBMIT" at bounding box center [383, 306] width 30 height 14
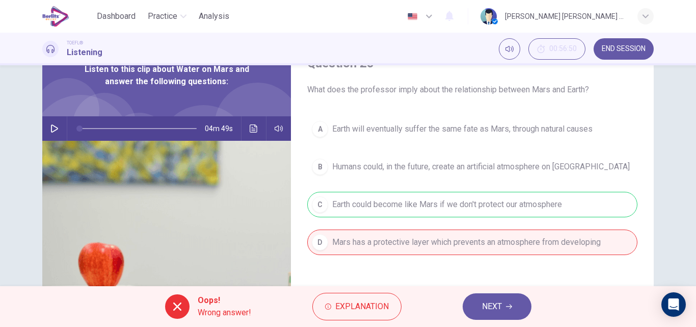
click at [484, 307] on span "NEXT" at bounding box center [492, 306] width 20 height 14
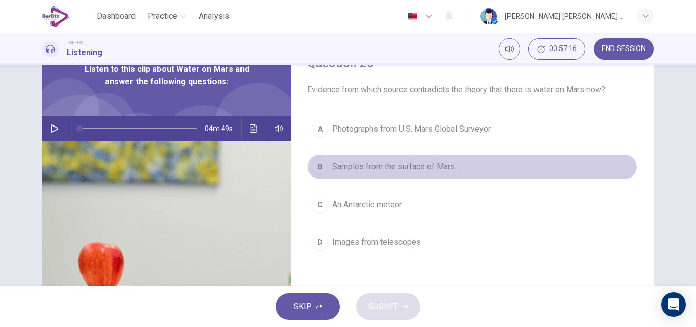
click at [355, 169] on span "Samples from the surface of Mars" at bounding box center [393, 167] width 123 height 12
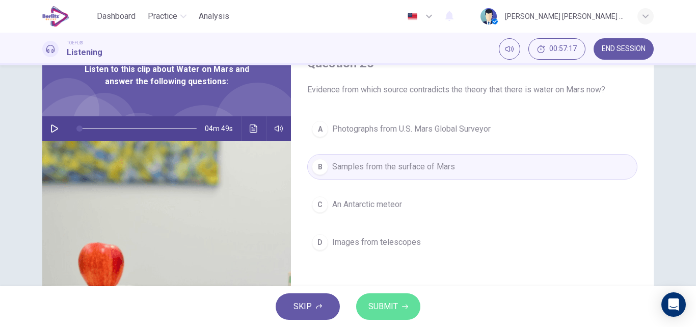
click at [388, 305] on span "SUBMIT" at bounding box center [383, 306] width 30 height 14
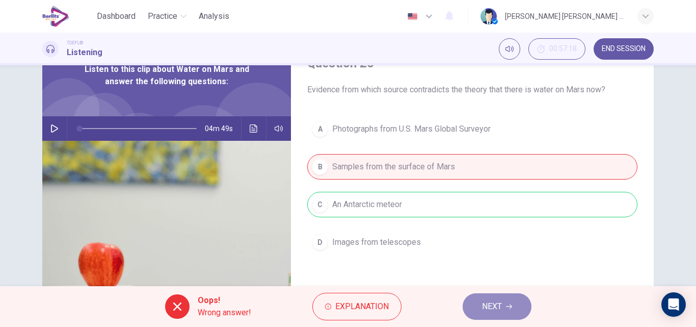
click at [500, 302] on span "NEXT" at bounding box center [492, 306] width 20 height 14
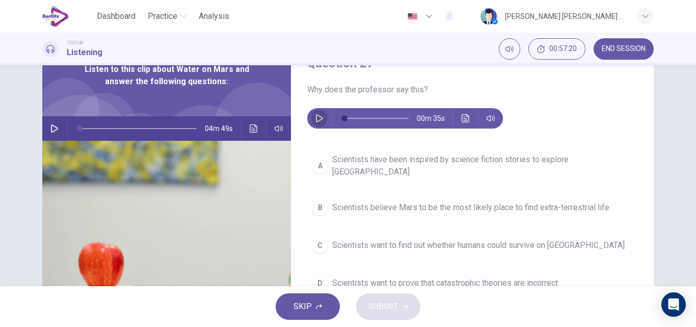
click at [313, 117] on button "button" at bounding box center [319, 118] width 16 height 20
click at [463, 117] on icon "Click to see the audio transcription" at bounding box center [466, 118] width 8 height 8
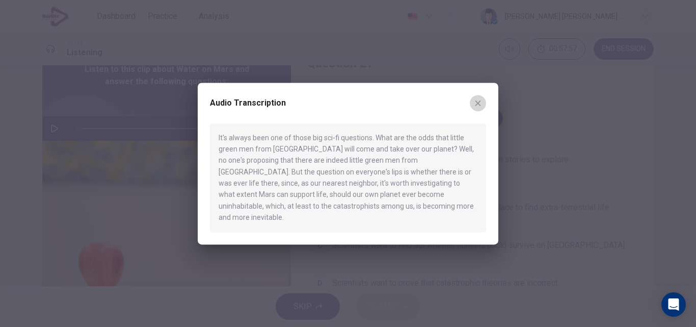
click at [477, 107] on icon "button" at bounding box center [478, 103] width 8 height 8
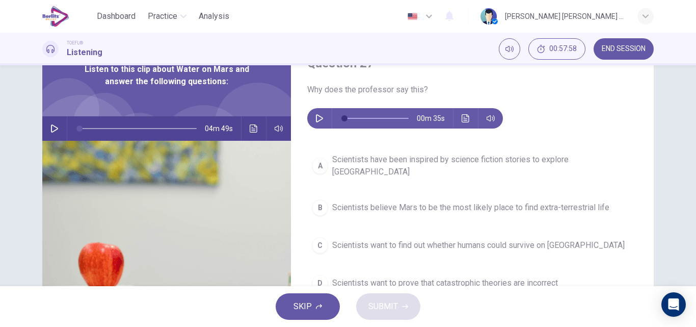
click at [313, 118] on button "button" at bounding box center [319, 118] width 16 height 20
click at [467, 120] on icon "Click to see the audio transcription" at bounding box center [466, 118] width 8 height 8
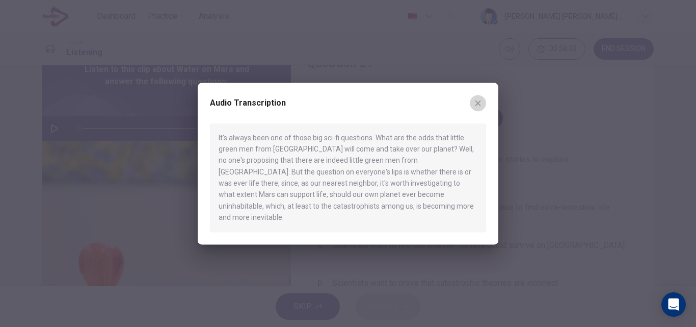
click at [480, 106] on icon "button" at bounding box center [478, 103] width 6 height 6
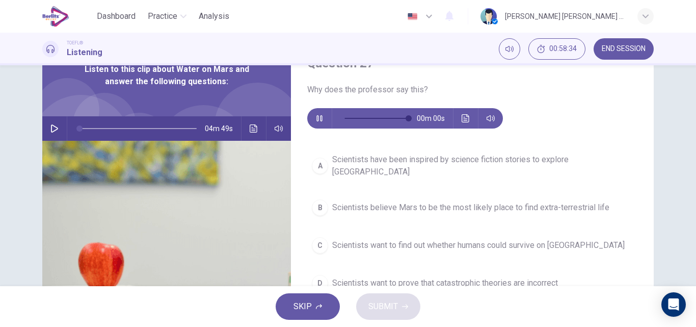
type input "*"
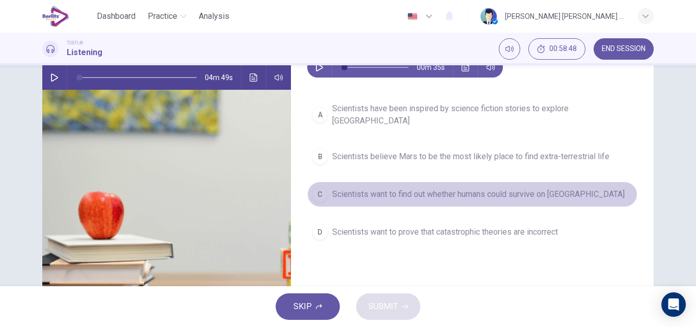
click at [452, 188] on span "Scientists want to find out whether humans could survive on [GEOGRAPHIC_DATA]" at bounding box center [478, 194] width 292 height 12
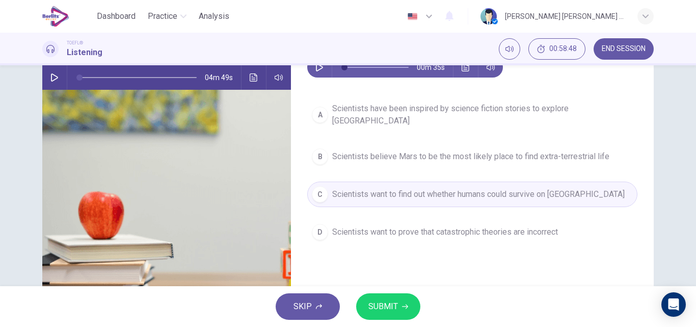
click at [390, 300] on span "SUBMIT" at bounding box center [383, 306] width 30 height 14
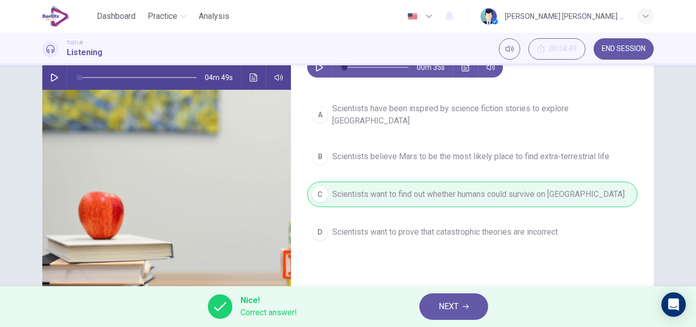
click at [438, 306] on button "NEXT" at bounding box center [453, 306] width 69 height 26
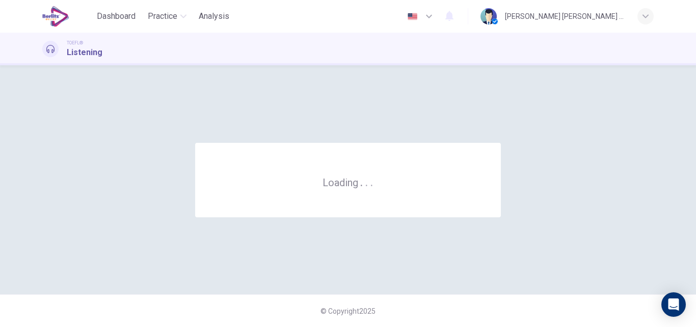
scroll to position [0, 0]
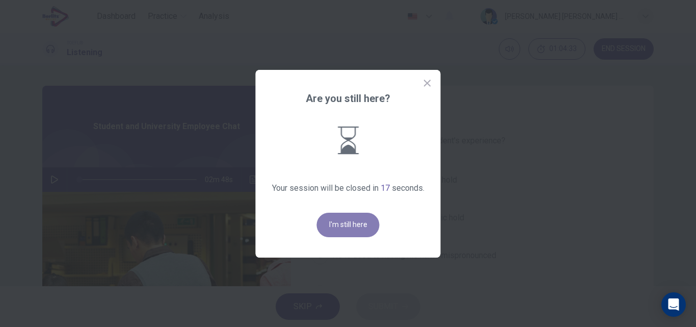
click at [358, 222] on button "I'm still here" at bounding box center [348, 224] width 63 height 24
click at [427, 87] on icon at bounding box center [427, 83] width 10 height 10
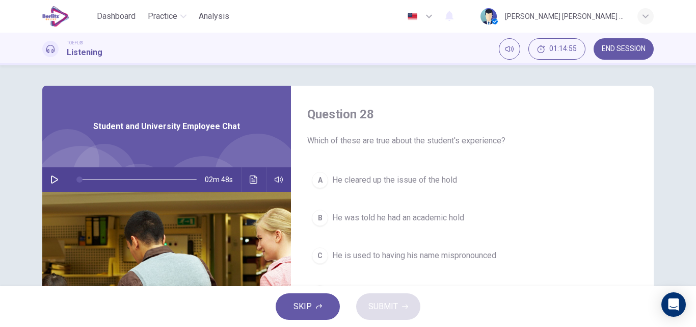
click at [421, 103] on div "Question 28 Which of these are true about the student's experience? A He cleare…" at bounding box center [472, 263] width 363 height 354
